Goal: Information Seeking & Learning: Find specific page/section

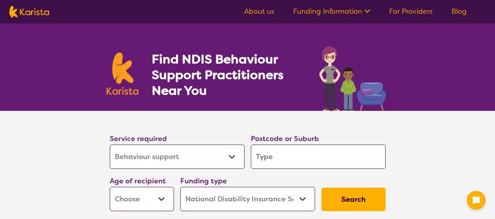
select select "Behaviour support"
select select "NDIS"
select select "Behaviour support"
select select "NDIS"
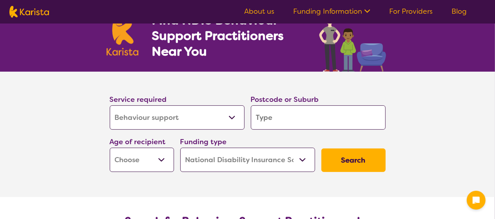
scroll to position [78, 0]
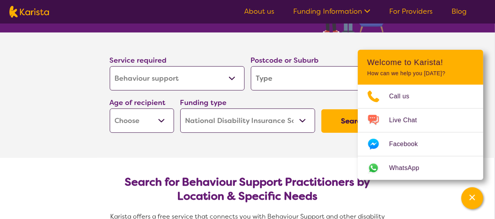
click at [289, 79] on input "search" at bounding box center [318, 78] width 135 height 24
type input "2"
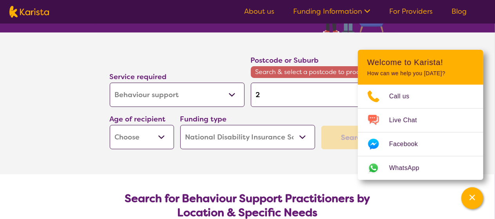
type input "21"
type input "217"
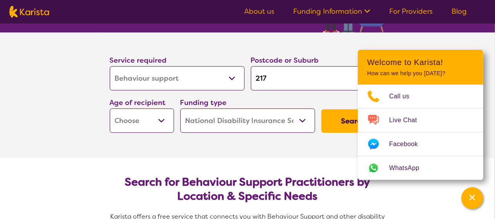
type input "2170"
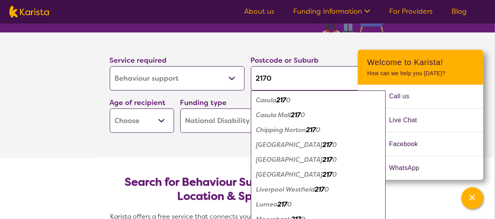
type input "2170"
click at [321, 109] on button "Search" at bounding box center [353, 121] width 64 height 24
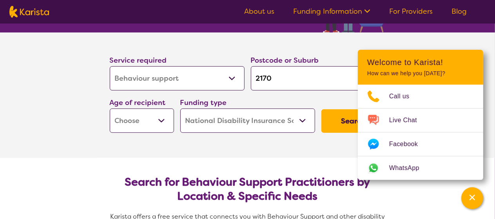
click at [163, 119] on select "Early Childhood - 0 to 9 Child - 10 to 11 Adolescent - 12 to 17 Adult - 18 to 6…" at bounding box center [142, 121] width 64 height 24
select select "AS"
click at [110, 109] on select "Early Childhood - 0 to 9 Child - 10 to 11 Adolescent - 12 to 17 Adult - 18 to 6…" at bounding box center [142, 121] width 64 height 24
select select "AS"
click at [345, 118] on button "Search" at bounding box center [353, 121] width 64 height 24
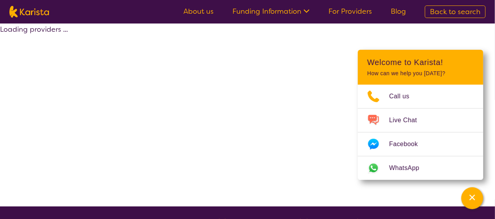
select select "by_score"
